Goal: Transaction & Acquisition: Book appointment/travel/reservation

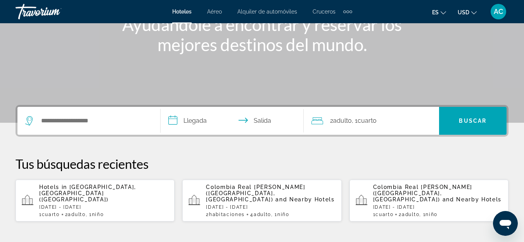
scroll to position [116, 0]
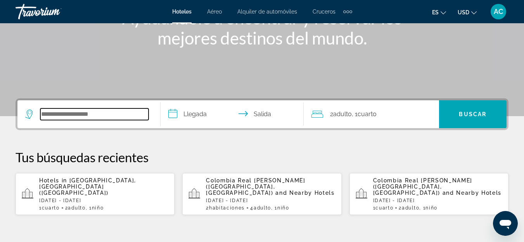
click at [128, 116] on input "Search hotel destination" at bounding box center [94, 115] width 108 height 12
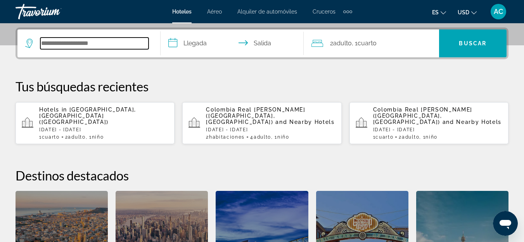
scroll to position [190, 0]
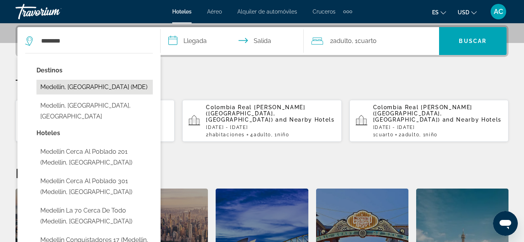
click at [97, 87] on button "Medellin, [GEOGRAPHIC_DATA] (MDE)" at bounding box center [94, 87] width 116 height 15
type input "**********"
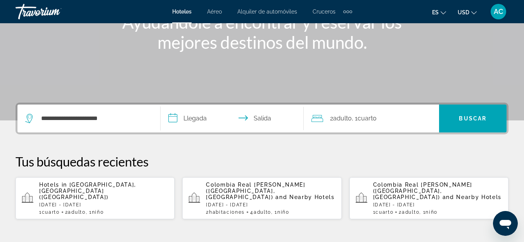
click at [183, 117] on input "**********" at bounding box center [234, 120] width 146 height 30
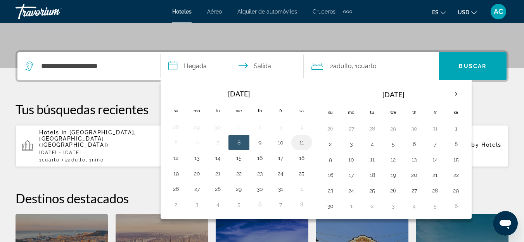
scroll to position [151, 0]
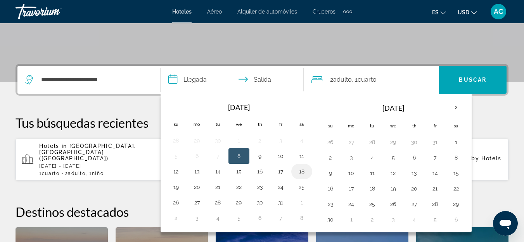
click at [301, 173] on button "18" at bounding box center [302, 171] width 12 height 11
click at [282, 168] on button "17" at bounding box center [281, 171] width 12 height 11
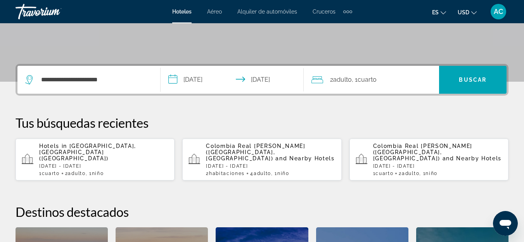
click at [272, 76] on input "**********" at bounding box center [234, 81] width 146 height 30
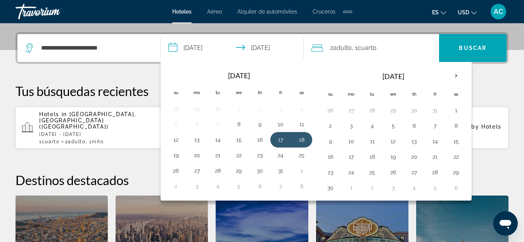
scroll to position [190, 0]
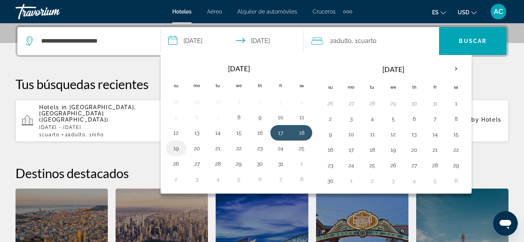
click at [180, 152] on button "19" at bounding box center [176, 148] width 12 height 11
click at [283, 137] on button "17" at bounding box center [281, 133] width 12 height 11
type input "**********"
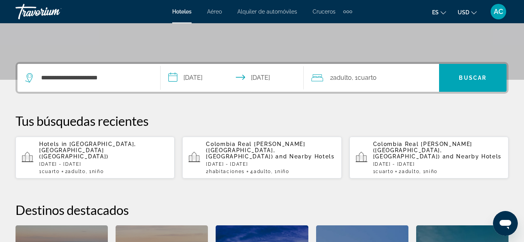
scroll to position [151, 0]
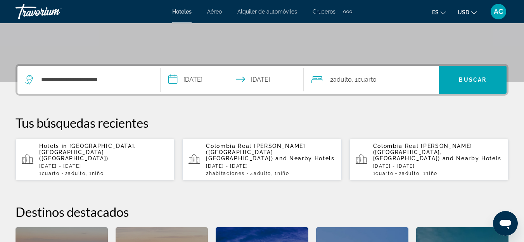
click at [273, 85] on input "**********" at bounding box center [234, 81] width 146 height 30
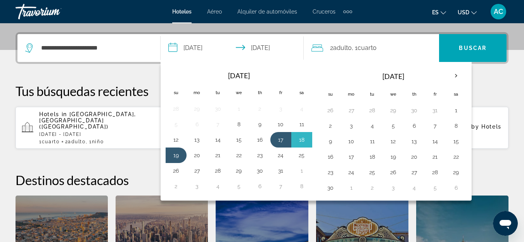
scroll to position [190, 0]
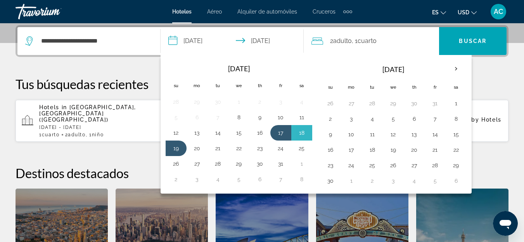
click at [126, 73] on div "**********" at bounding box center [262, 169] width 524 height 288
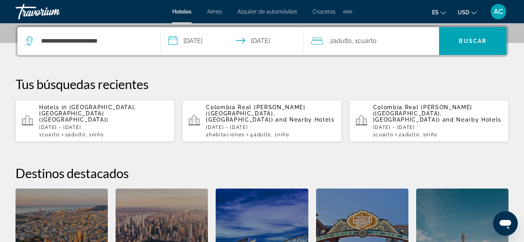
scroll to position [151, 0]
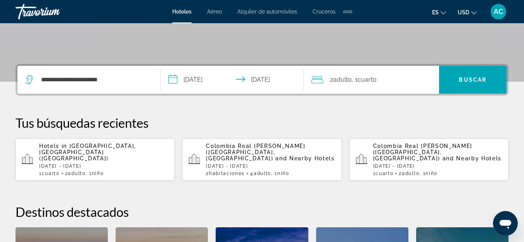
click at [347, 84] on span "2 Adulto Adulto" at bounding box center [341, 79] width 22 height 11
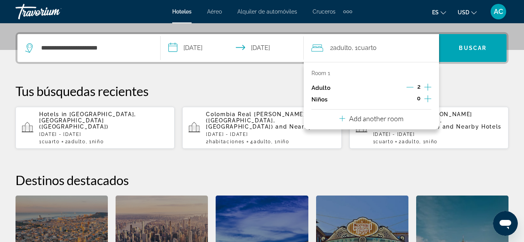
scroll to position [190, 0]
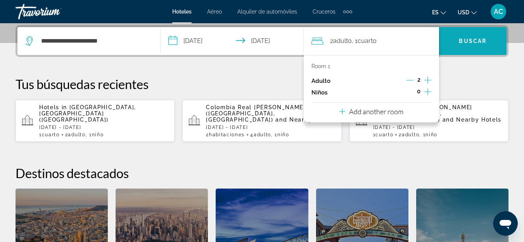
click at [455, 48] on span "Search" at bounding box center [473, 41] width 68 height 19
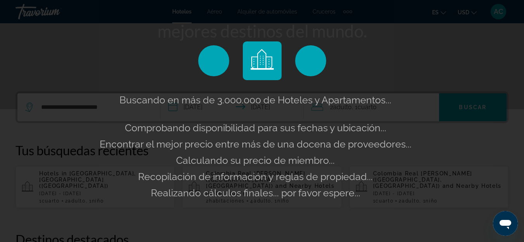
scroll to position [112, 0]
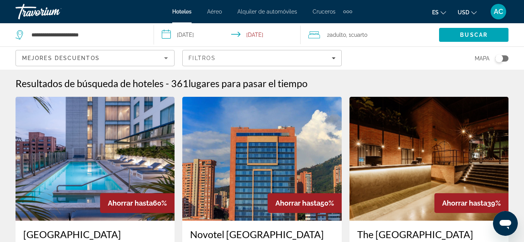
click at [479, 174] on img "Main content" at bounding box center [429, 159] width 159 height 124
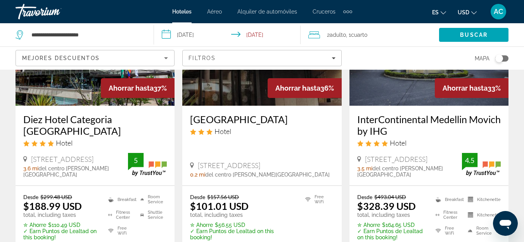
scroll to position [466, 0]
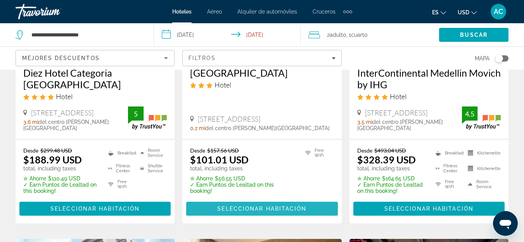
click at [277, 206] on span "Seleccionar habitación" at bounding box center [261, 209] width 89 height 6
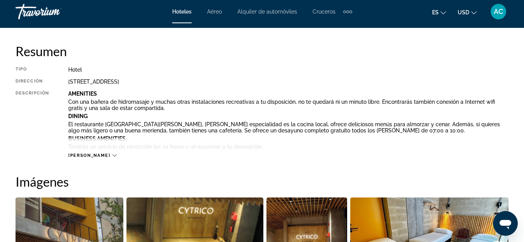
scroll to position [388, 0]
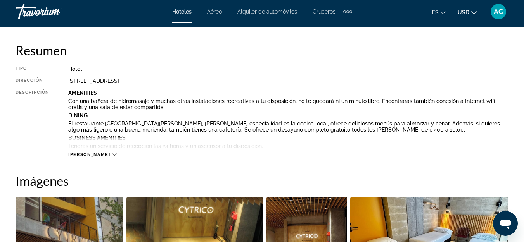
click at [90, 156] on span "[PERSON_NAME]" at bounding box center [89, 154] width 42 height 5
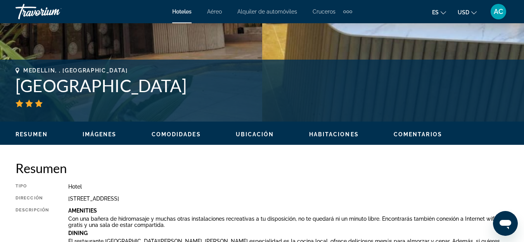
scroll to position [155, 0]
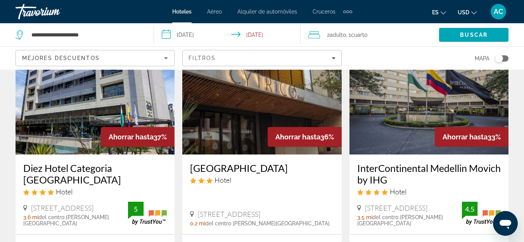
scroll to position [388, 0]
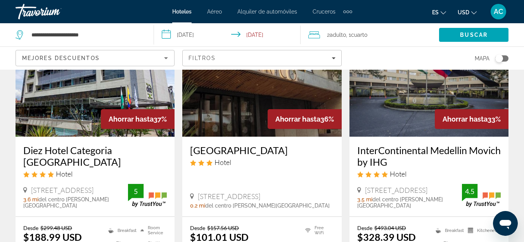
click at [242, 117] on img "Main content" at bounding box center [261, 75] width 159 height 124
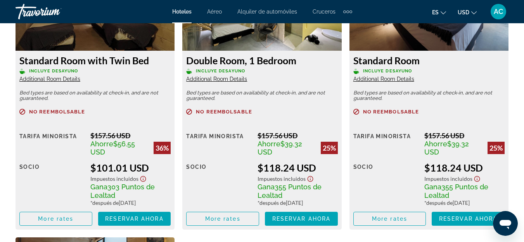
scroll to position [1319, 0]
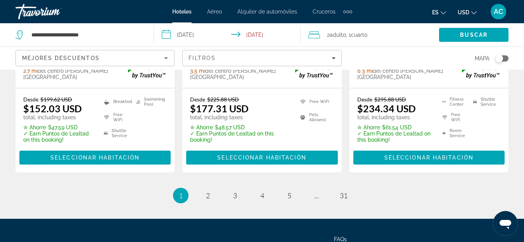
scroll to position [1125, 0]
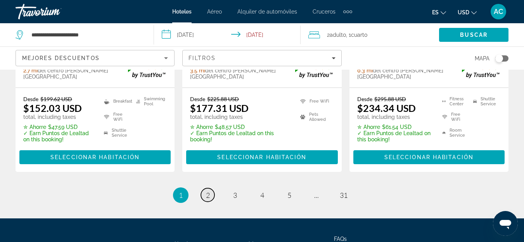
click at [208, 191] on span "2" at bounding box center [208, 195] width 4 height 9
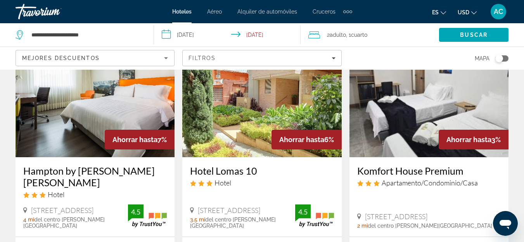
scroll to position [621, 0]
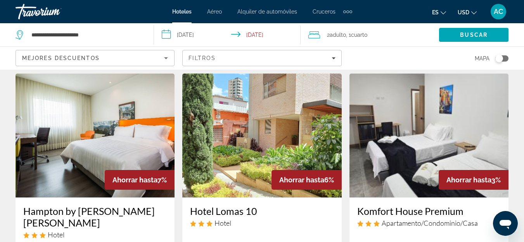
click at [400, 137] on img "Main content" at bounding box center [429, 136] width 159 height 124
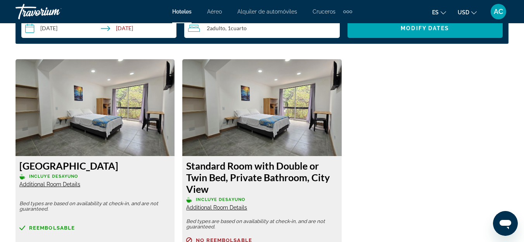
scroll to position [1164, 0]
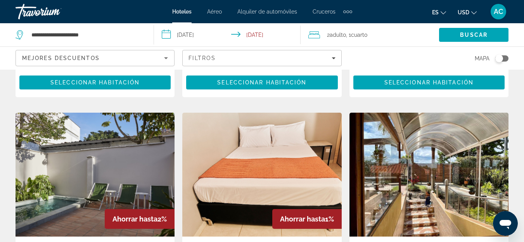
scroll to position [892, 0]
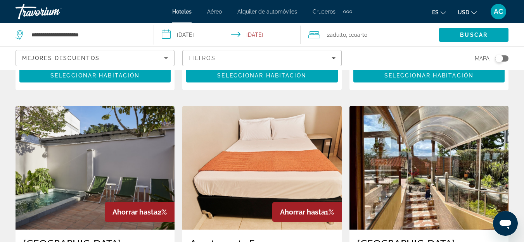
drag, startPoint x: 284, startPoint y: 164, endPoint x: 178, endPoint y: 66, distance: 144.4
click at [178, 66] on div "Mejores descuentos Filtros Mapa" at bounding box center [262, 58] width 493 height 23
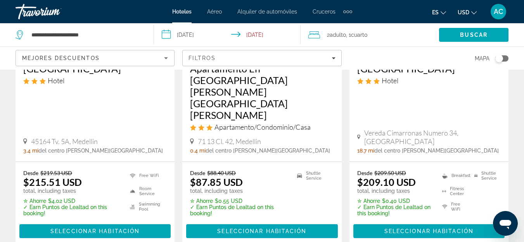
scroll to position [1086, 0]
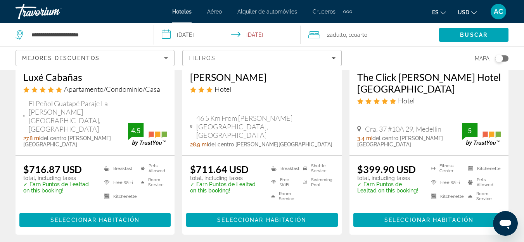
scroll to position [1086, 0]
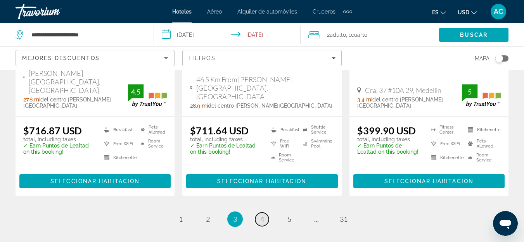
click at [258, 213] on link "page 4" at bounding box center [262, 220] width 14 height 14
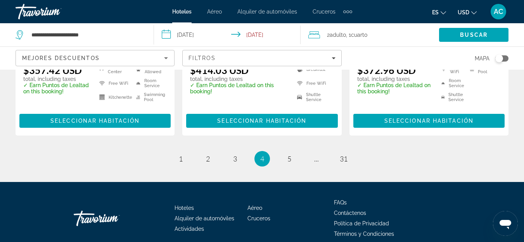
scroll to position [1167, 0]
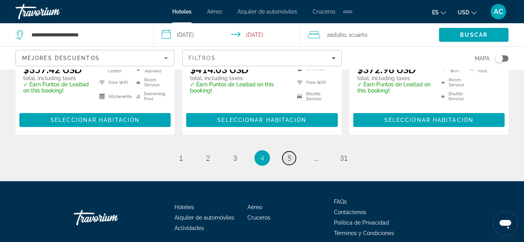
click at [289, 154] on span "5" at bounding box center [289, 158] width 4 height 9
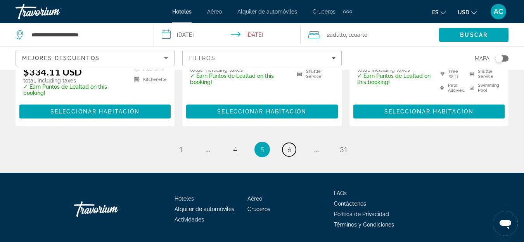
scroll to position [1135, 0]
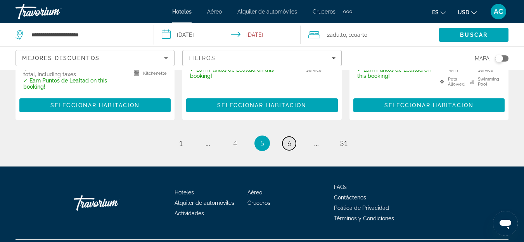
click at [287, 137] on link "page 6" at bounding box center [289, 144] width 14 height 14
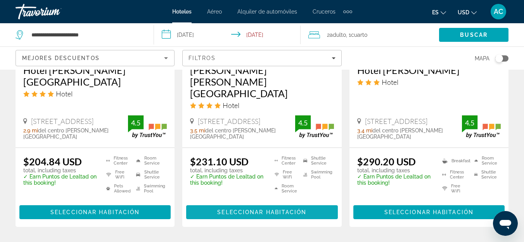
scroll to position [1086, 0]
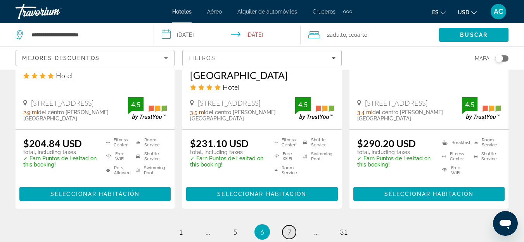
click at [291, 228] on span "7" at bounding box center [289, 232] width 4 height 9
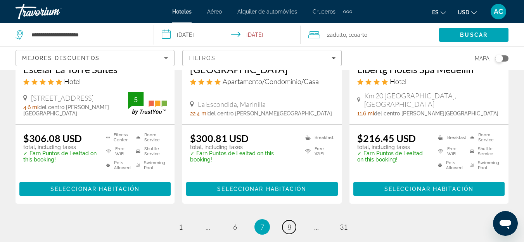
scroll to position [1047, 0]
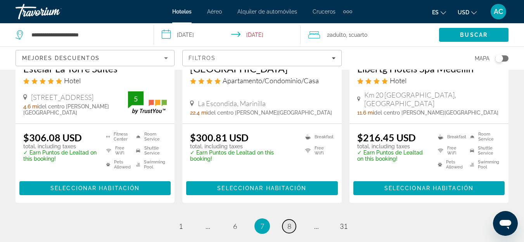
click at [293, 220] on link "page 8" at bounding box center [289, 227] width 14 height 14
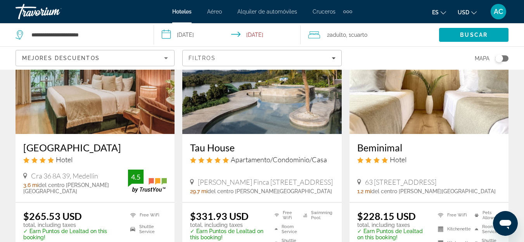
scroll to position [1086, 0]
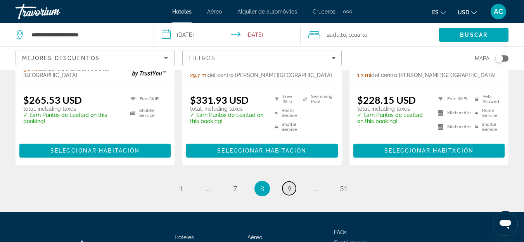
click at [293, 182] on link "page 9" at bounding box center [289, 189] width 14 height 14
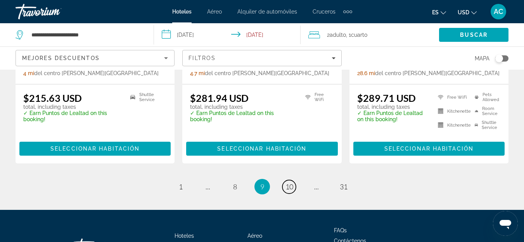
scroll to position [1086, 0]
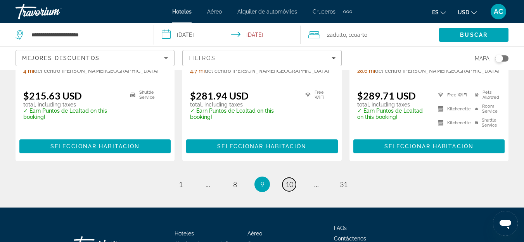
click at [290, 180] on span "10" at bounding box center [290, 184] width 8 height 9
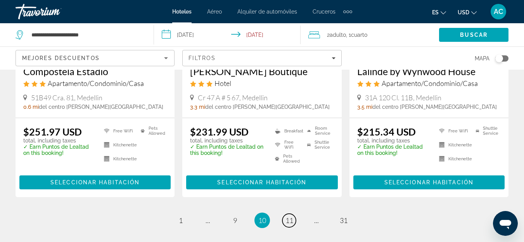
scroll to position [1047, 0]
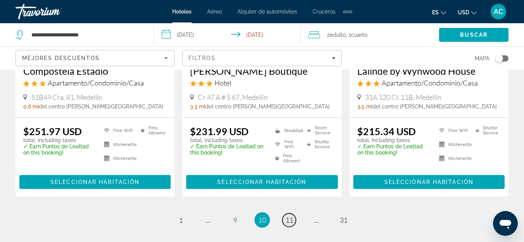
click at [293, 214] on link "page 11" at bounding box center [289, 221] width 14 height 14
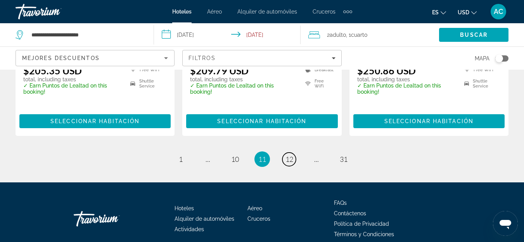
scroll to position [1111, 0]
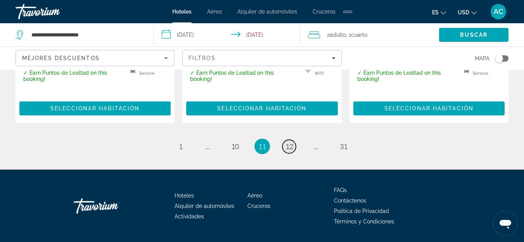
click at [289, 142] on span "12" at bounding box center [290, 146] width 8 height 9
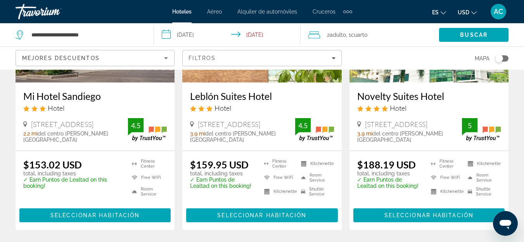
scroll to position [1047, 0]
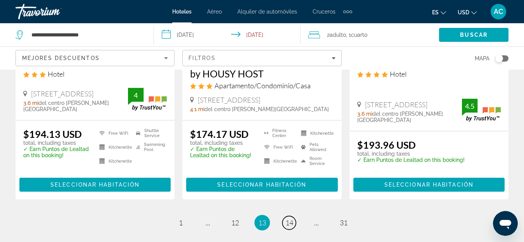
scroll to position [1086, 0]
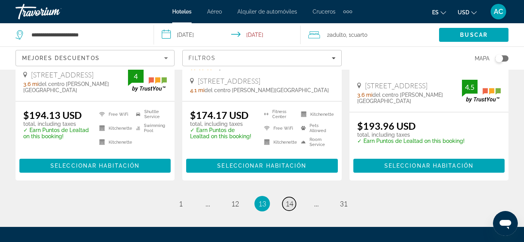
click at [291, 200] on span "14" at bounding box center [290, 204] width 8 height 9
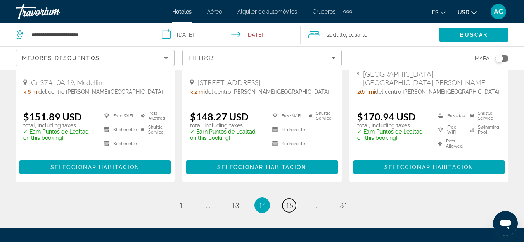
scroll to position [1123, 0]
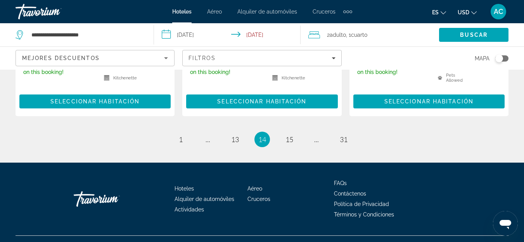
click at [288, 135] on span "15" at bounding box center [290, 139] width 8 height 9
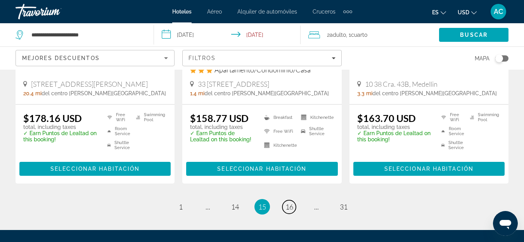
scroll to position [1047, 0]
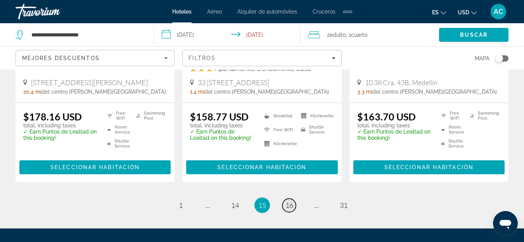
click at [286, 201] on span "16" at bounding box center [290, 205] width 8 height 9
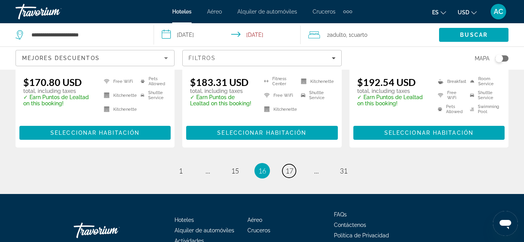
scroll to position [1125, 0]
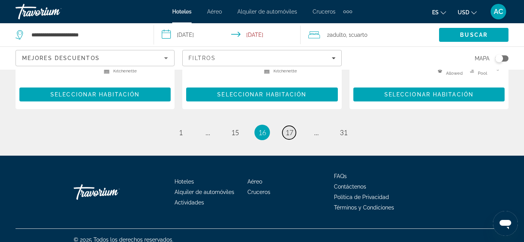
click at [291, 128] on span "17" at bounding box center [290, 132] width 8 height 9
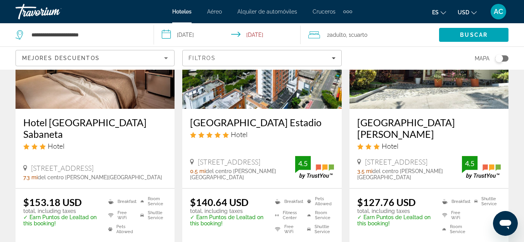
scroll to position [1047, 0]
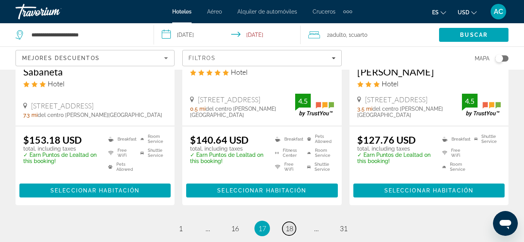
click at [287, 225] on span "18" at bounding box center [290, 229] width 8 height 9
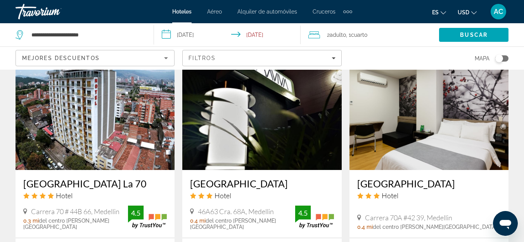
scroll to position [1125, 0]
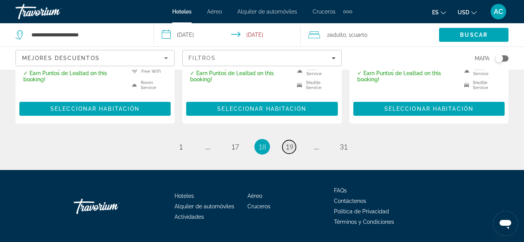
click at [291, 143] on span "19" at bounding box center [290, 147] width 8 height 9
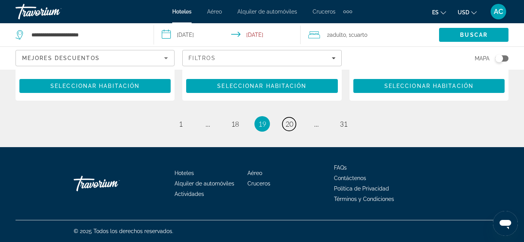
scroll to position [1139, 0]
click at [294, 121] on link "page 20" at bounding box center [289, 125] width 14 height 14
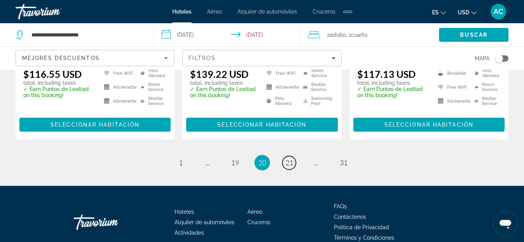
scroll to position [1107, 0]
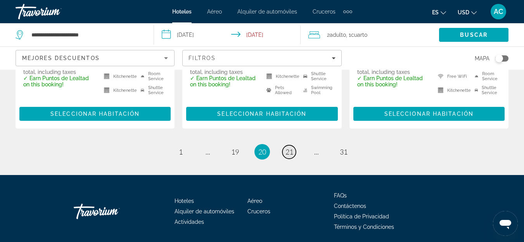
click at [283, 145] on link "page 21" at bounding box center [289, 152] width 14 height 14
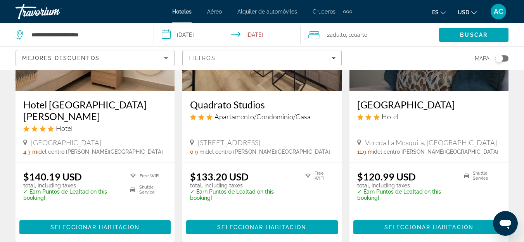
scroll to position [1047, 0]
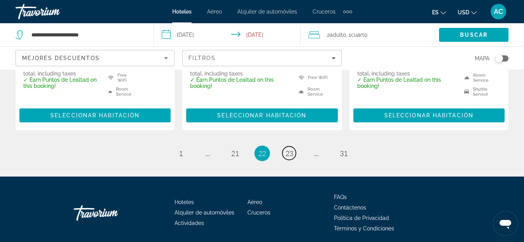
scroll to position [1092, 0]
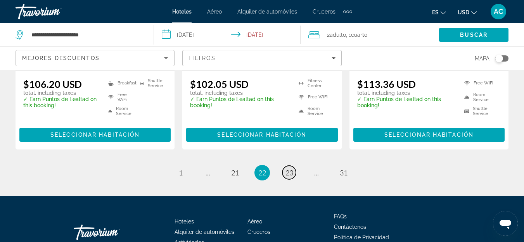
click at [289, 169] on span "23" at bounding box center [290, 173] width 8 height 9
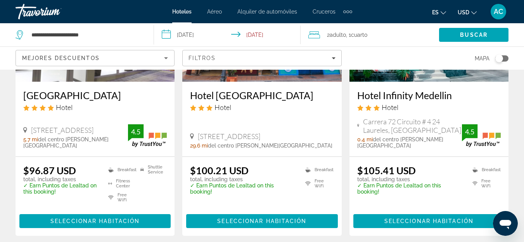
scroll to position [427, 0]
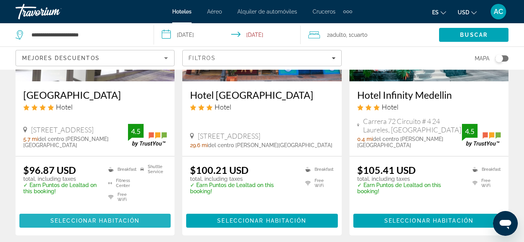
click at [144, 216] on span "Main content" at bounding box center [94, 221] width 151 height 19
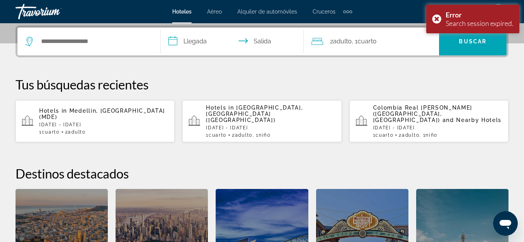
scroll to position [175, 0]
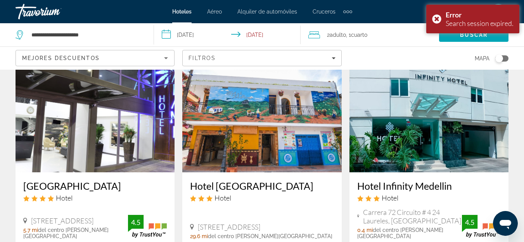
scroll to position [349, 0]
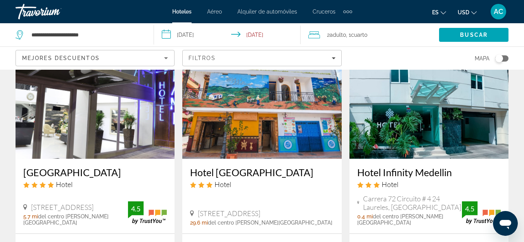
click at [112, 133] on img "Main content" at bounding box center [95, 97] width 159 height 124
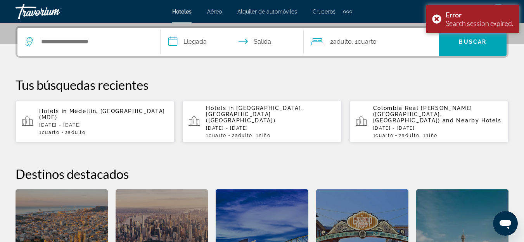
scroll to position [194, 0]
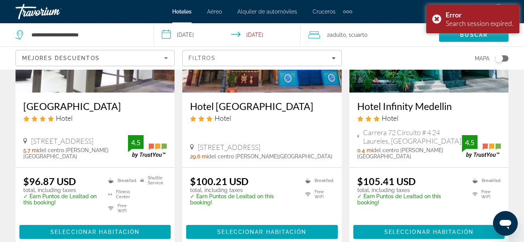
scroll to position [427, 0]
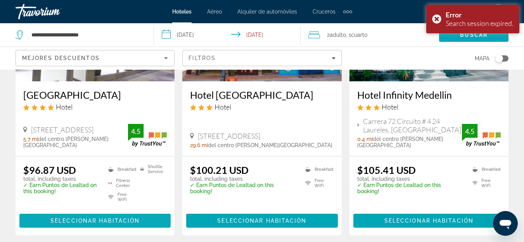
click at [81, 212] on span "Main content" at bounding box center [94, 221] width 151 height 19
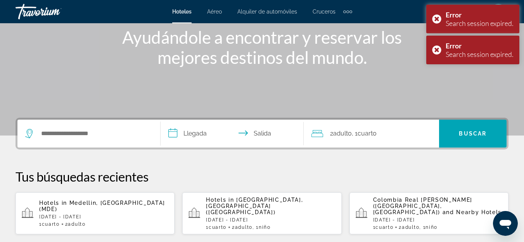
scroll to position [136, 0]
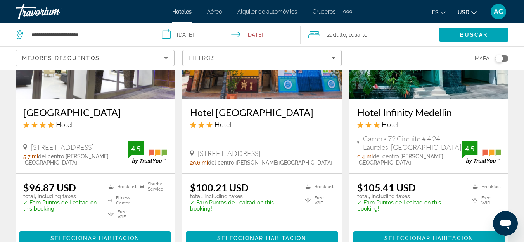
scroll to position [427, 0]
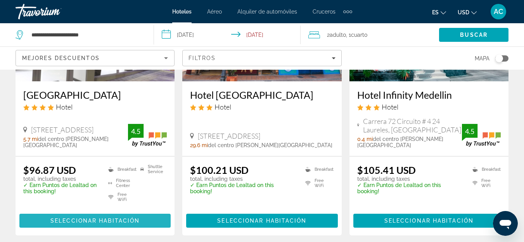
click at [105, 220] on span "Main content" at bounding box center [94, 221] width 151 height 19
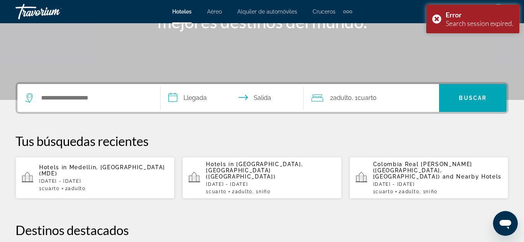
scroll to position [155, 0]
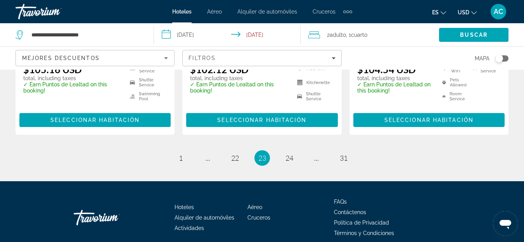
scroll to position [1123, 0]
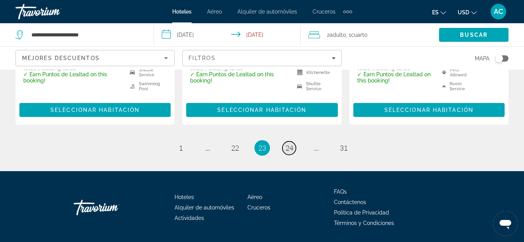
click at [286, 144] on span "24" at bounding box center [290, 148] width 8 height 9
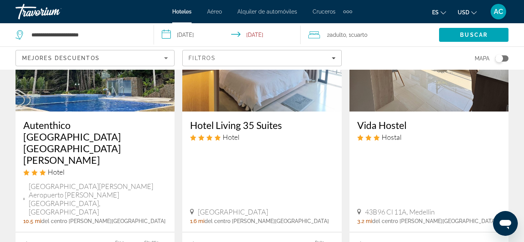
scroll to position [1086, 0]
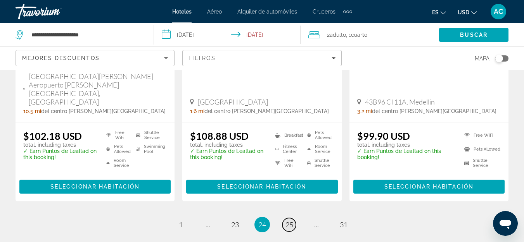
click at [289, 221] on span "25" at bounding box center [290, 225] width 8 height 9
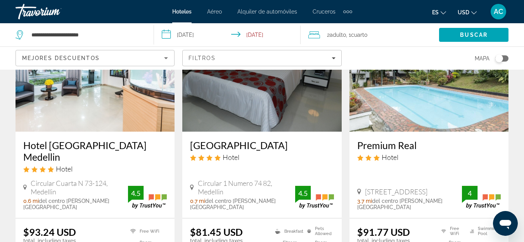
scroll to position [698, 0]
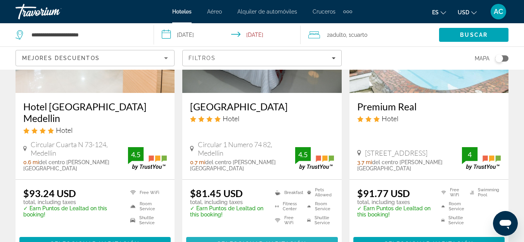
click at [291, 241] on span "Seleccionar habitación" at bounding box center [261, 244] width 89 height 6
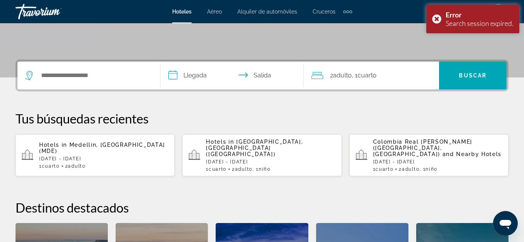
scroll to position [272, 0]
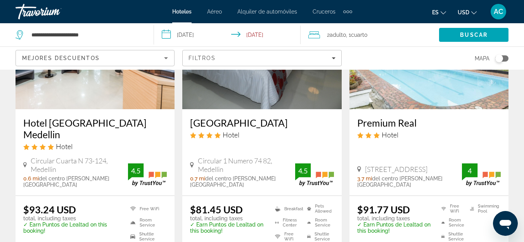
scroll to position [712, 0]
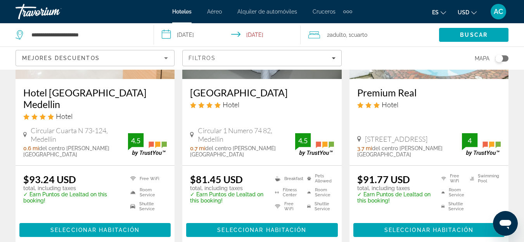
click at [338, 215] on div "$81.45 USD total, including taxes ✓ Earn Puntos de Lealtad on this booking! Bre…" at bounding box center [261, 205] width 159 height 79
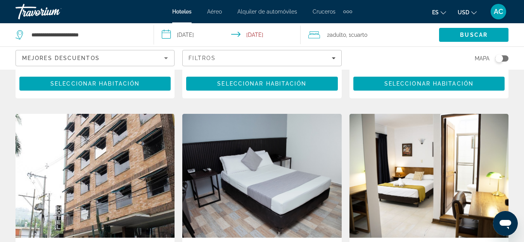
scroll to position [829, 0]
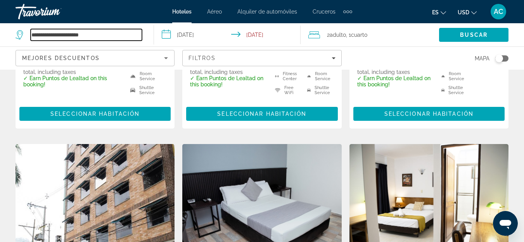
click at [111, 38] on input "**********" at bounding box center [86, 35] width 111 height 12
drag, startPoint x: 111, startPoint y: 38, endPoint x: 23, endPoint y: 37, distance: 87.7
click at [23, 37] on div "**********" at bounding box center [79, 35] width 126 height 12
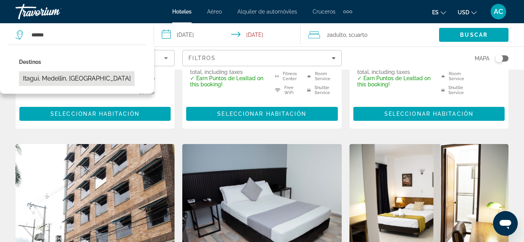
click at [52, 83] on button "Itagui, Medellin, [GEOGRAPHIC_DATA]" at bounding box center [77, 78] width 116 height 15
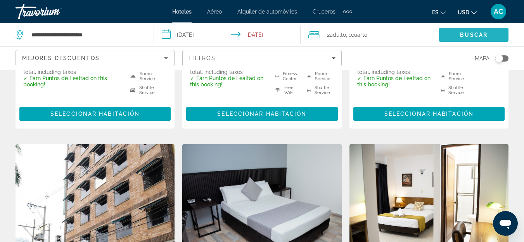
click at [450, 40] on span "Search" at bounding box center [473, 35] width 69 height 19
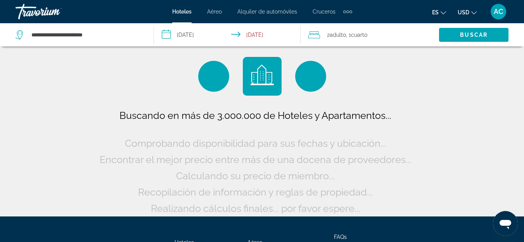
scroll to position [0, 0]
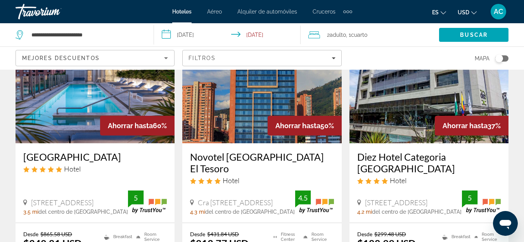
scroll to position [116, 0]
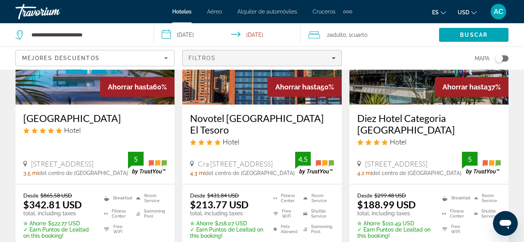
click at [335, 56] on icon "Filters" at bounding box center [334, 58] width 4 height 4
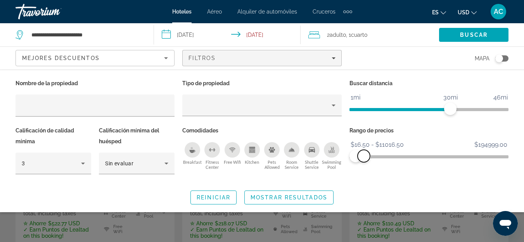
drag, startPoint x: 500, startPoint y: 154, endPoint x: 364, endPoint y: 156, distance: 136.6
click at [364, 156] on span "ngx-slider-max" at bounding box center [364, 156] width 12 height 12
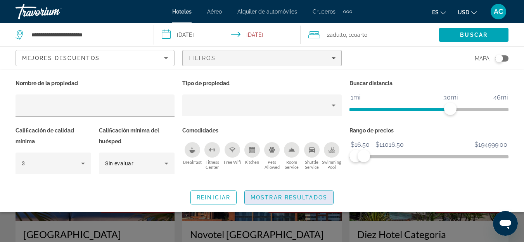
click at [289, 199] on span "Mostrar resultados" at bounding box center [289, 198] width 77 height 6
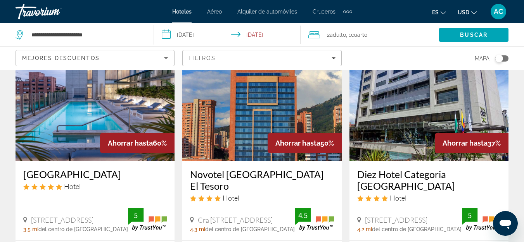
scroll to position [39, 0]
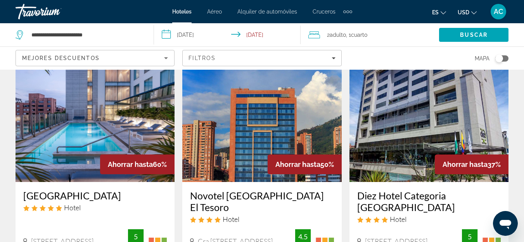
click at [140, 53] on div "Mejores descuentos" at bounding box center [95, 61] width 146 height 22
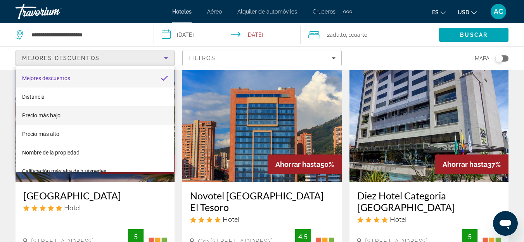
click at [136, 113] on mat-option "Precio más bajo" at bounding box center [95, 115] width 158 height 19
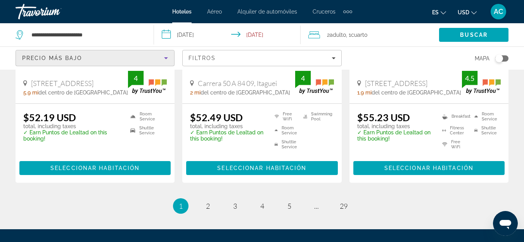
scroll to position [1086, 0]
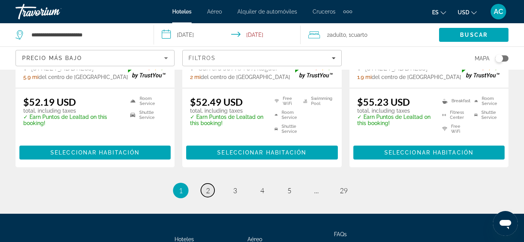
click at [204, 184] on link "page 2" at bounding box center [208, 191] width 14 height 14
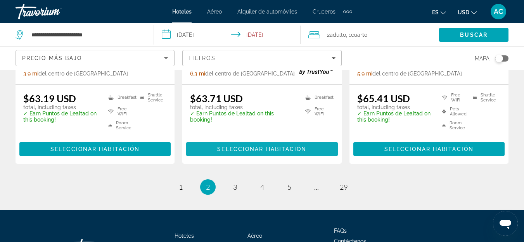
scroll to position [1123, 0]
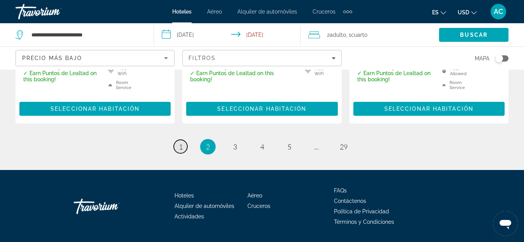
click at [177, 140] on link "page 1" at bounding box center [181, 147] width 14 height 14
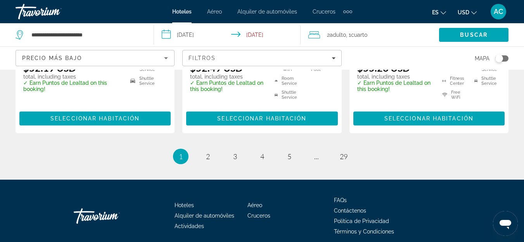
scroll to position [1130, 0]
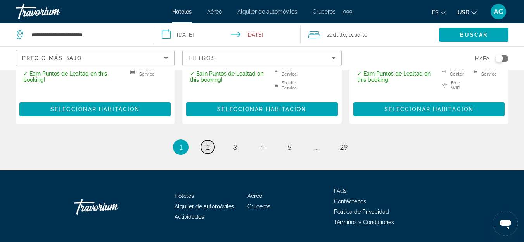
click at [207, 143] on span "2" at bounding box center [208, 147] width 4 height 9
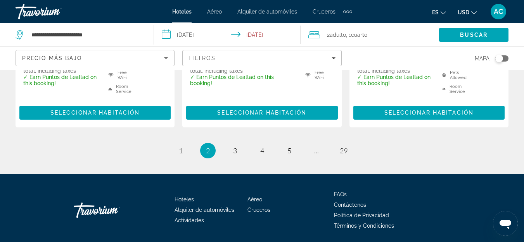
scroll to position [1123, 0]
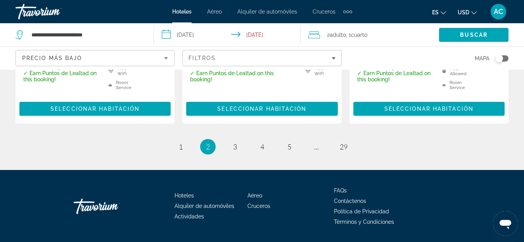
click at [241, 139] on ul "2 / 29 page 1 You're on page 2 page 3 page 4 page 5 page ... page 29" at bounding box center [262, 147] width 493 height 16
click at [237, 140] on link "page 3" at bounding box center [235, 147] width 14 height 14
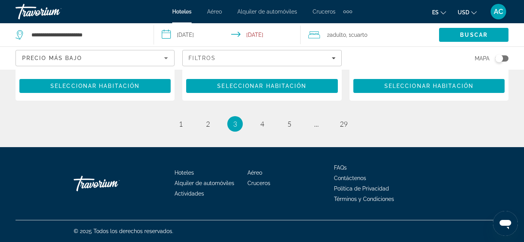
scroll to position [1114, 0]
click at [263, 129] on link "page 4" at bounding box center [262, 124] width 14 height 14
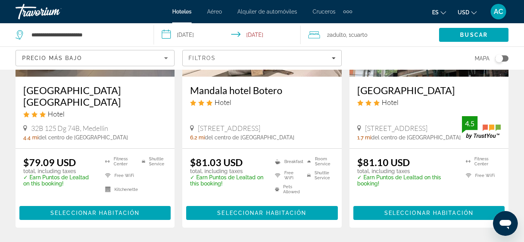
scroll to position [1123, 0]
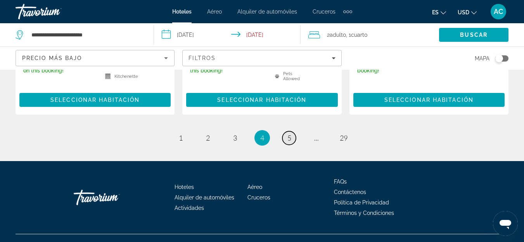
click at [291, 134] on span "5" at bounding box center [289, 138] width 4 height 9
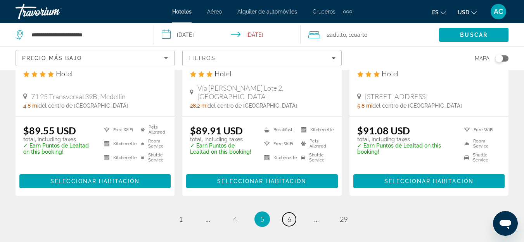
scroll to position [1136, 0]
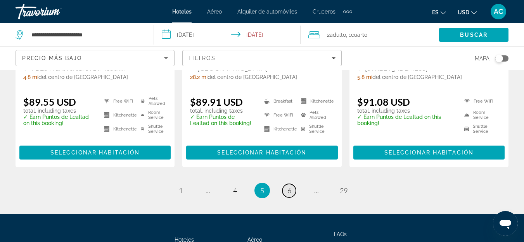
click at [293, 184] on link "page 6" at bounding box center [289, 191] width 14 height 14
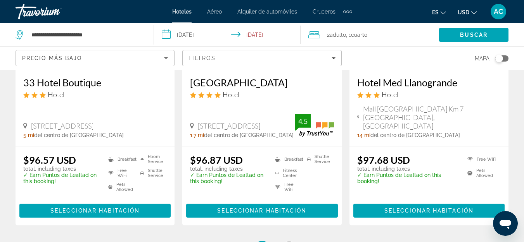
scroll to position [1047, 0]
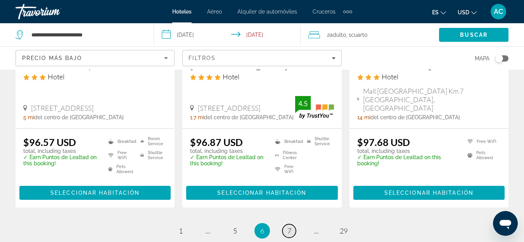
click at [293, 225] on link "page 7" at bounding box center [289, 232] width 14 height 14
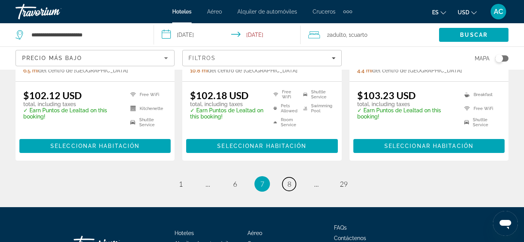
scroll to position [1125, 0]
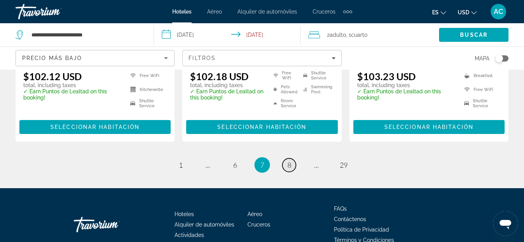
click at [292, 159] on link "page 8" at bounding box center [289, 166] width 14 height 14
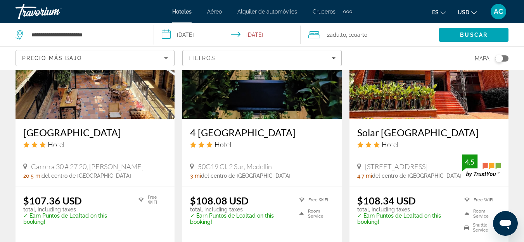
scroll to position [1131, 0]
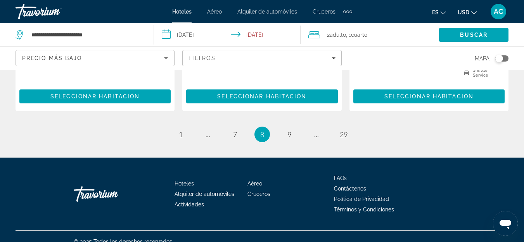
click at [294, 130] on li "page 9" at bounding box center [290, 135] width 16 height 16
click at [294, 129] on li "page 9" at bounding box center [290, 135] width 16 height 16
click at [293, 128] on link "page 9" at bounding box center [289, 135] width 14 height 14
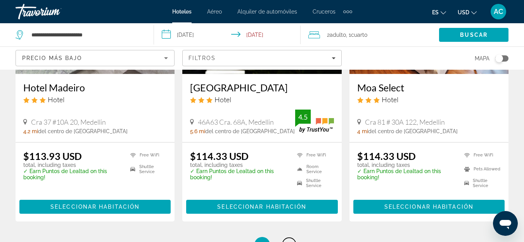
scroll to position [1009, 0]
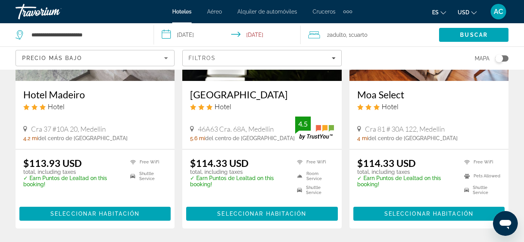
click at [130, 56] on div "Precio más bajo" at bounding box center [93, 58] width 142 height 9
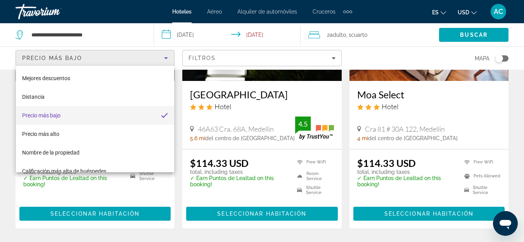
click at [155, 60] on div at bounding box center [262, 121] width 524 height 242
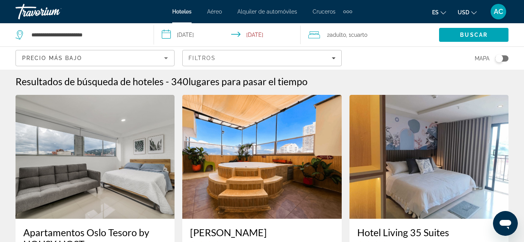
scroll to position [0, 0]
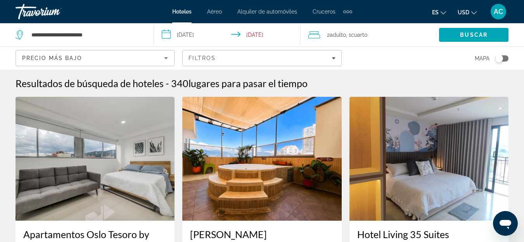
click at [125, 41] on div "**********" at bounding box center [81, 34] width 130 height 23
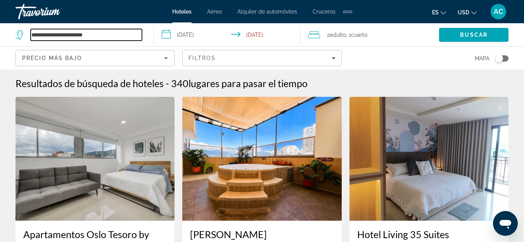
click at [111, 35] on input "**********" at bounding box center [86, 35] width 111 height 12
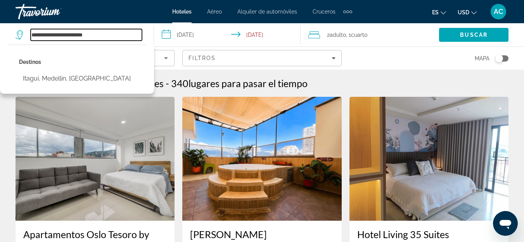
drag, startPoint x: 111, startPoint y: 35, endPoint x: 21, endPoint y: 30, distance: 90.5
click at [21, 30] on div "**********" at bounding box center [79, 35] width 126 height 12
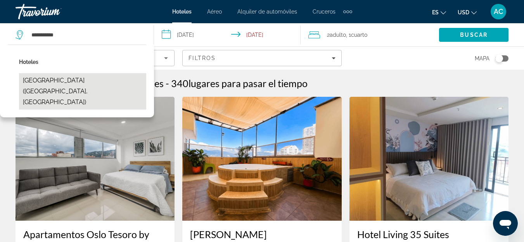
click at [69, 78] on button "[GEOGRAPHIC_DATA] ([GEOGRAPHIC_DATA], [GEOGRAPHIC_DATA])" at bounding box center [82, 91] width 127 height 36
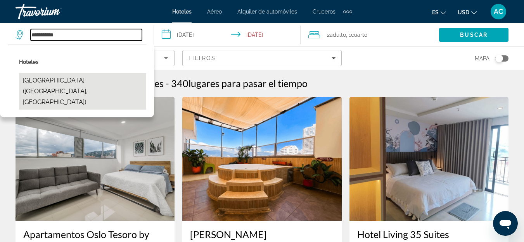
type input "**********"
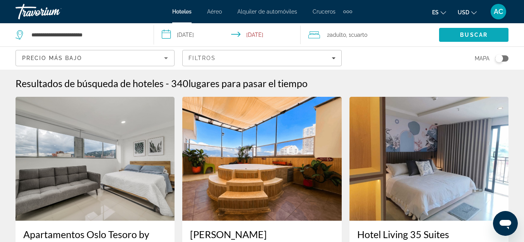
click at [473, 30] on span "Search" at bounding box center [473, 35] width 69 height 19
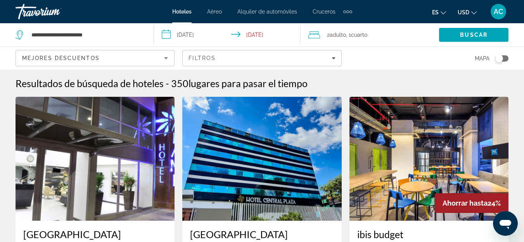
scroll to position [39, 0]
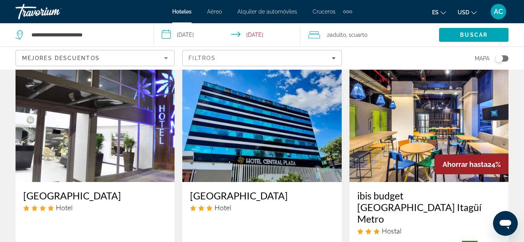
click at [420, 133] on img "Main content" at bounding box center [429, 120] width 159 height 124
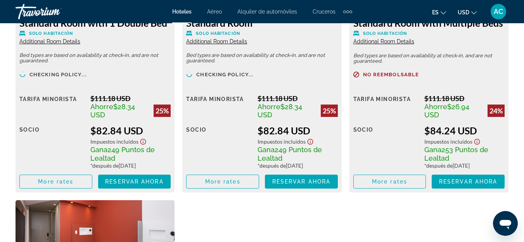
scroll to position [1319, 0]
